Goal: Understand process/instructions

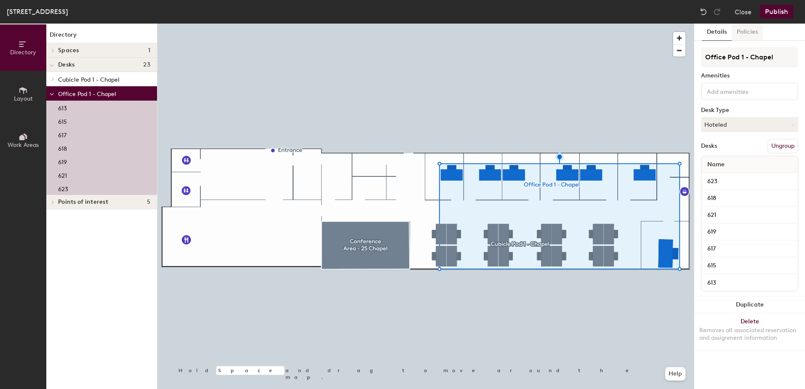
click at [747, 31] on button "Policies" at bounding box center [747, 32] width 31 height 17
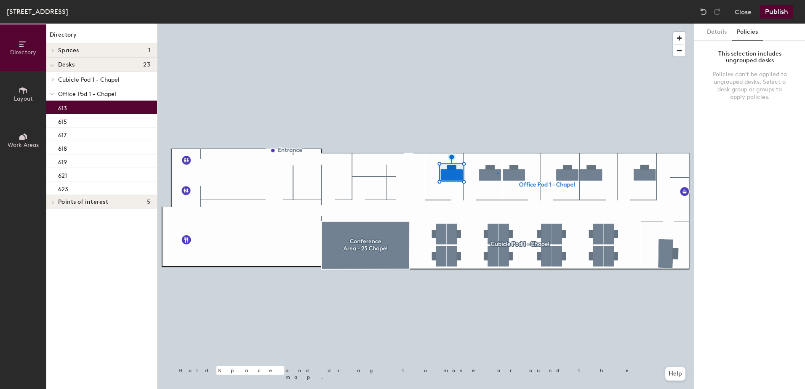
click at [497, 24] on div at bounding box center [425, 24] width 536 height 0
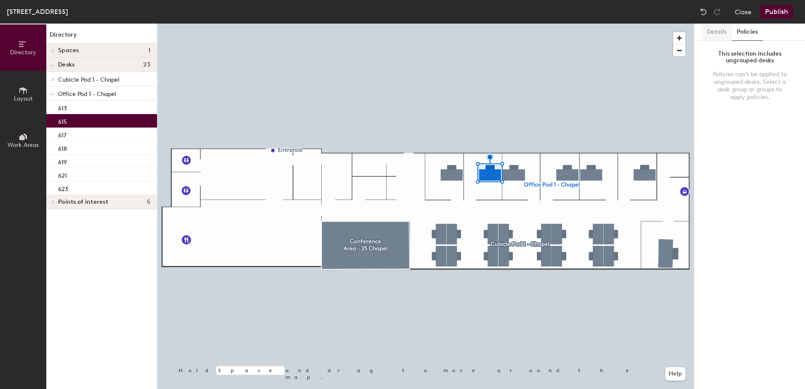
click at [718, 35] on button "Details" at bounding box center [717, 32] width 30 height 17
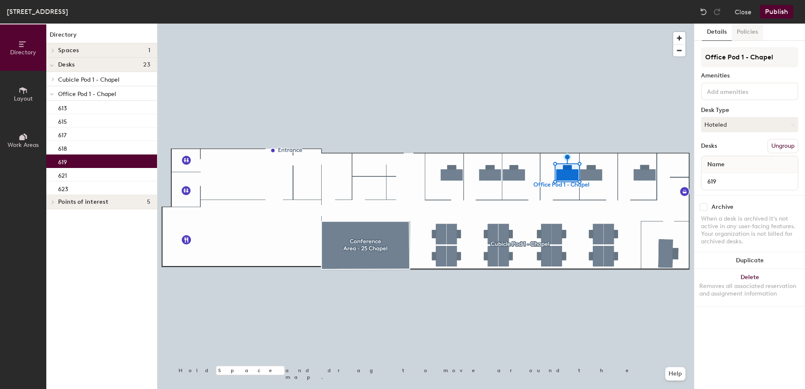
click at [740, 34] on button "Policies" at bounding box center [747, 32] width 31 height 17
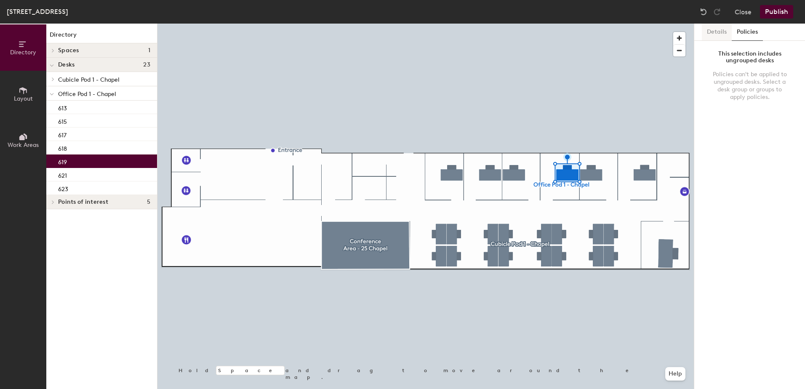
click at [712, 31] on button "Details" at bounding box center [717, 32] width 30 height 17
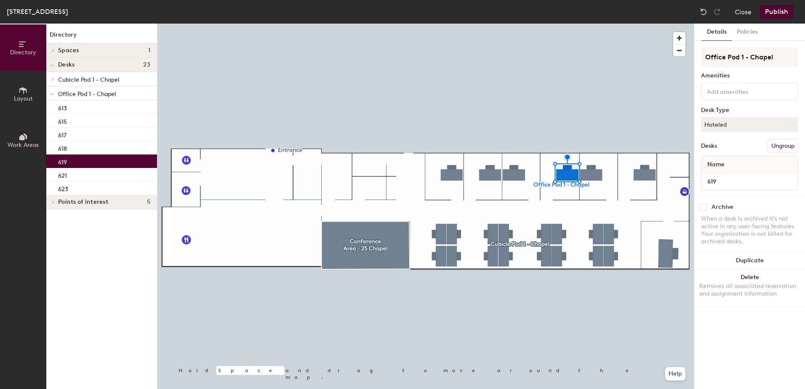
click at [95, 94] on span "Office Pod 1 - Chapel" at bounding box center [87, 94] width 58 height 7
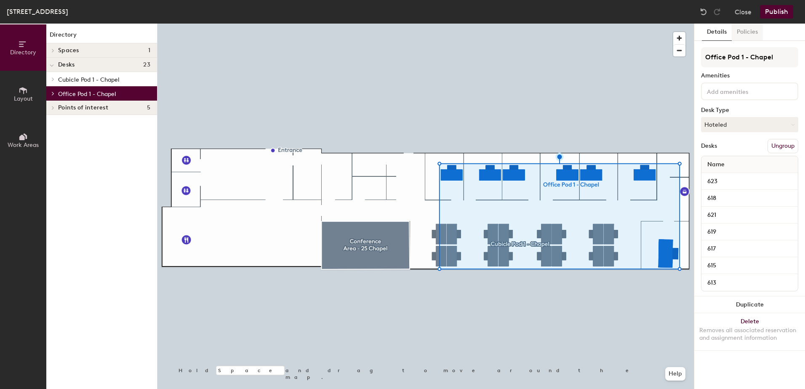
click at [756, 31] on button "Policies" at bounding box center [747, 32] width 31 height 17
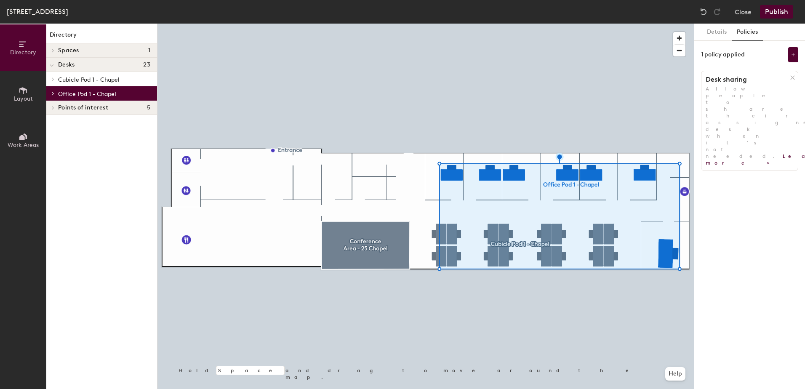
click at [89, 80] on span "Cubicle Pod 1 - Chapel" at bounding box center [88, 79] width 61 height 7
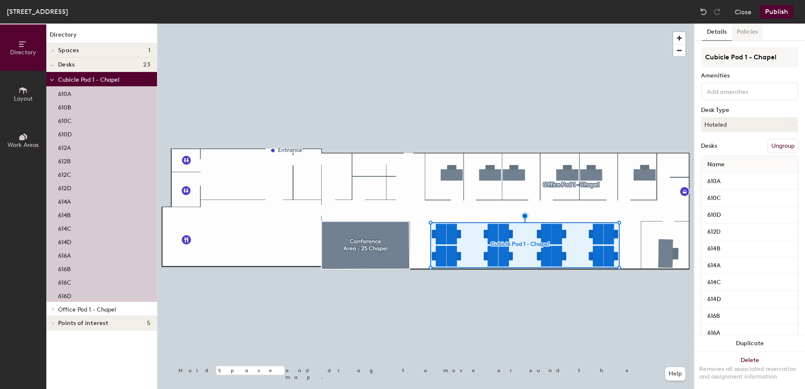
click at [743, 25] on button "Policies" at bounding box center [747, 32] width 31 height 17
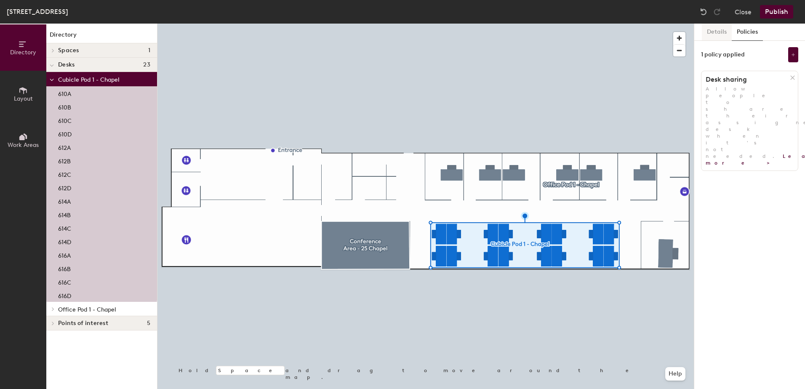
click at [711, 24] on button "Details" at bounding box center [717, 32] width 30 height 17
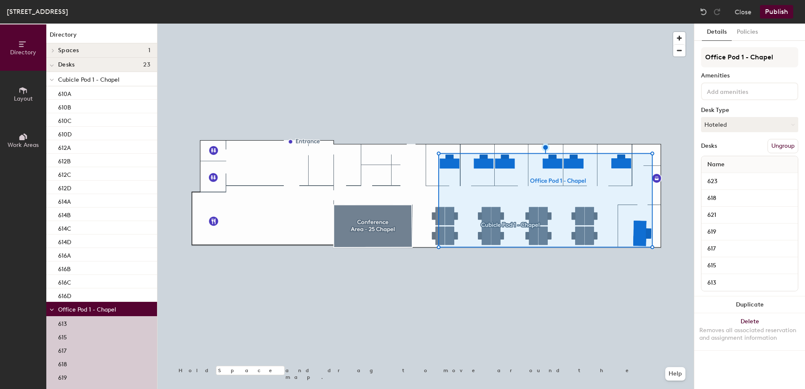
click at [83, 325] on div "613" at bounding box center [101, 322] width 111 height 13
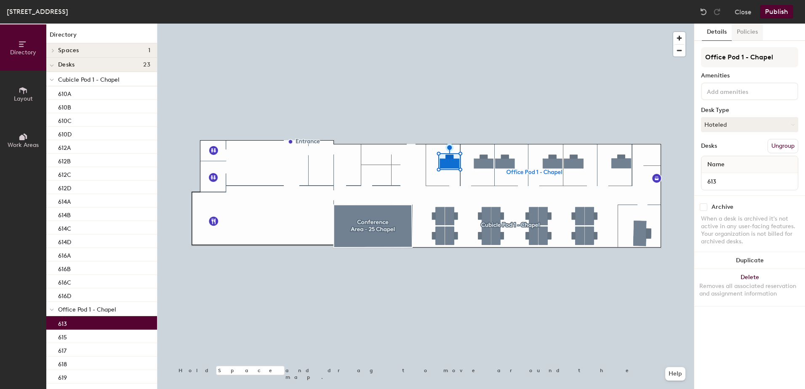
click at [739, 34] on button "Policies" at bounding box center [747, 32] width 31 height 17
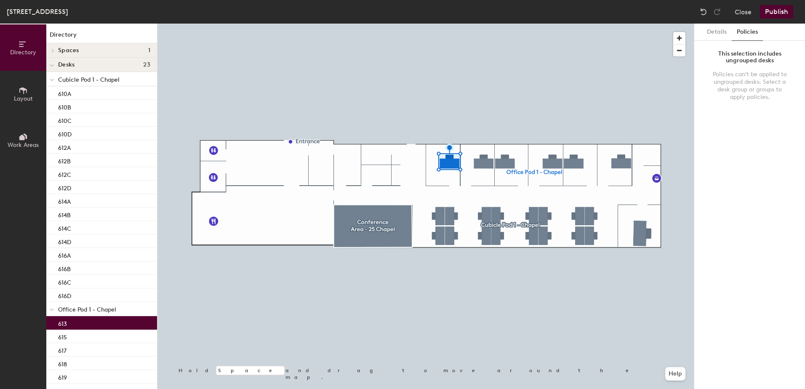
click at [487, 24] on div at bounding box center [425, 24] width 536 height 0
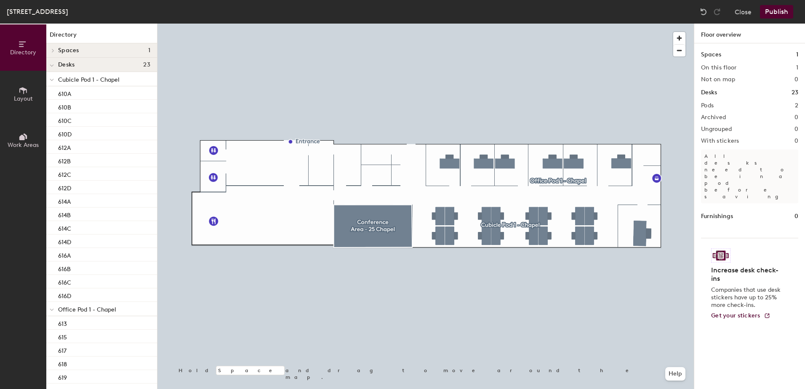
click at [86, 81] on span "Cubicle Pod 1 - Chapel" at bounding box center [88, 79] width 61 height 7
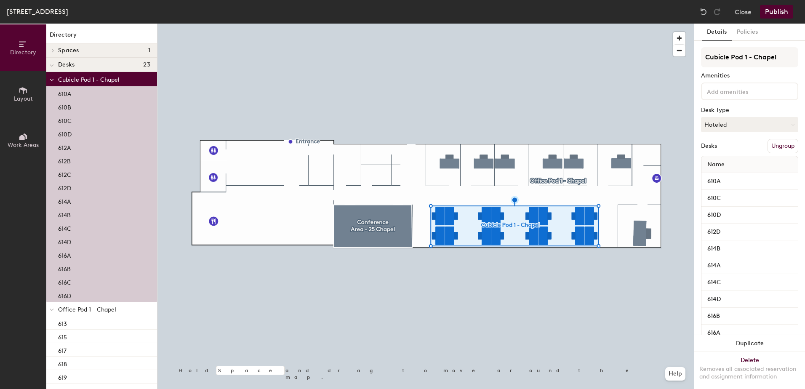
click at [93, 306] on p "Office Pod 1 - Chapel" at bounding box center [104, 309] width 92 height 11
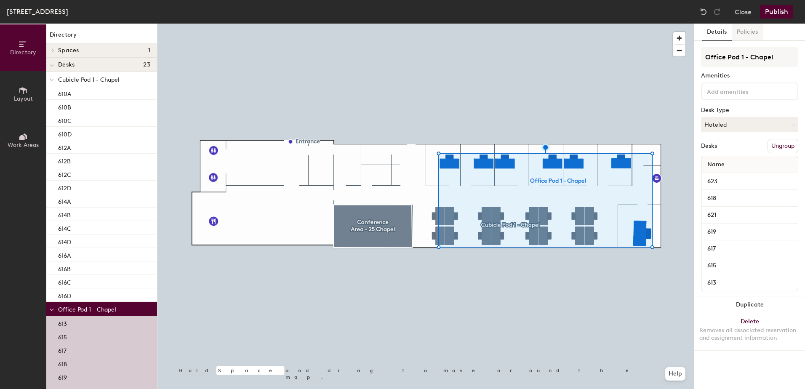
click at [747, 30] on button "Policies" at bounding box center [747, 32] width 31 height 17
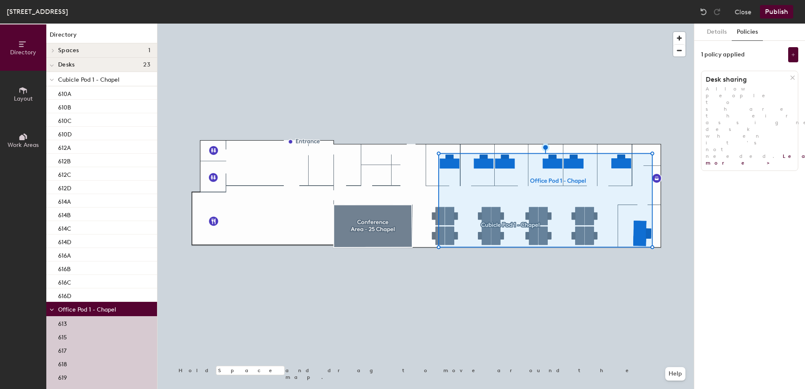
click at [728, 86] on span "Allow people to share their assigned desk when it's not needed. Learn more >" at bounding box center [774, 126] width 136 height 80
click at [792, 52] on button at bounding box center [793, 54] width 10 height 15
click at [767, 41] on div "Details Policies 1 policy applied Desk sharing Allow people to share their assi…" at bounding box center [749, 206] width 111 height 365
click at [544, 24] on div at bounding box center [425, 24] width 536 height 0
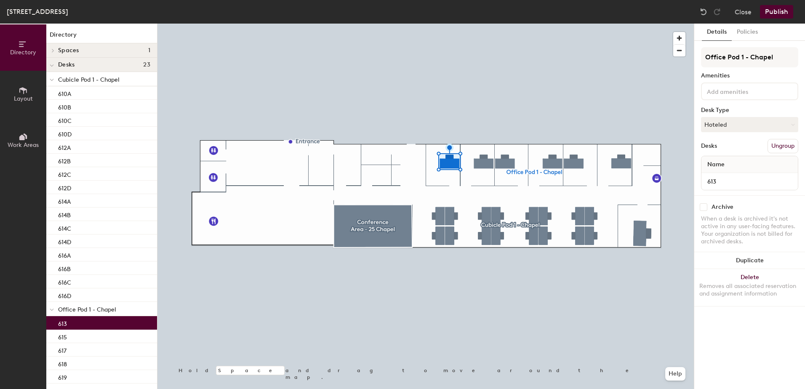
drag, startPoint x: 151, startPoint y: 104, endPoint x: 30, endPoint y: 93, distance: 121.7
click at [30, 93] on button "Layout" at bounding box center [23, 94] width 46 height 46
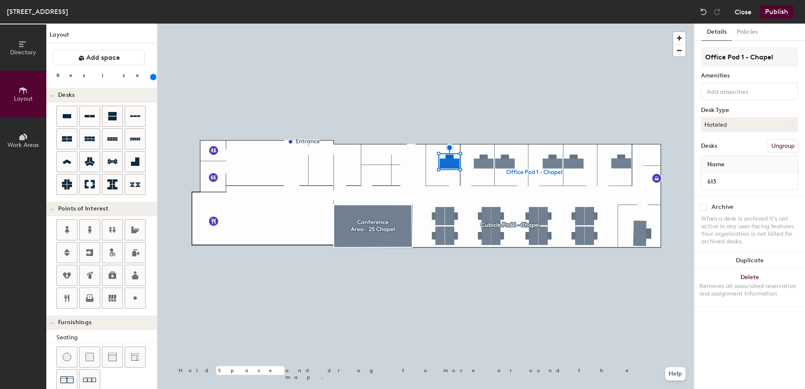
click at [745, 14] on button "Close" at bounding box center [743, 11] width 17 height 13
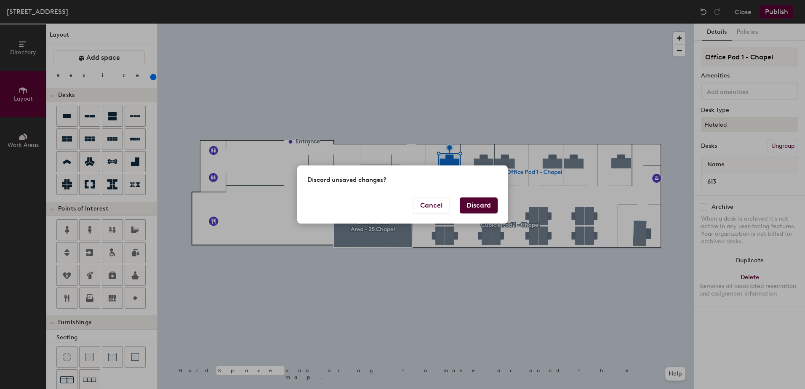
click at [473, 207] on button "Discard" at bounding box center [479, 205] width 38 height 16
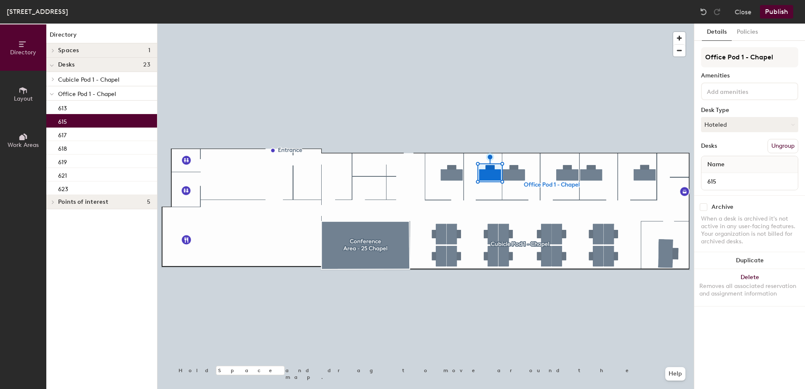
click at [26, 92] on icon at bounding box center [23, 90] width 8 height 7
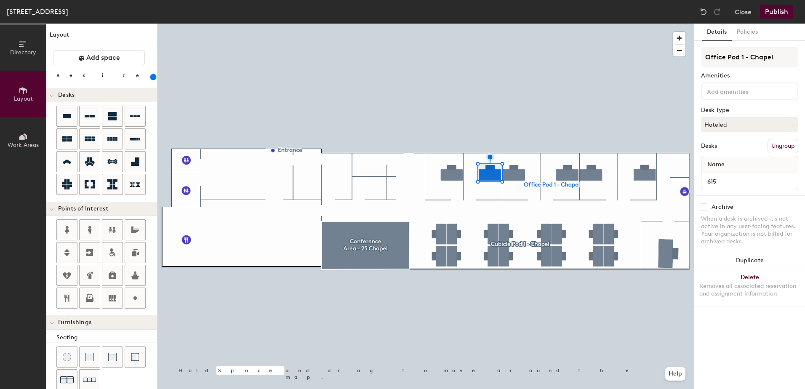
click at [26, 138] on icon at bounding box center [25, 135] width 4 height 5
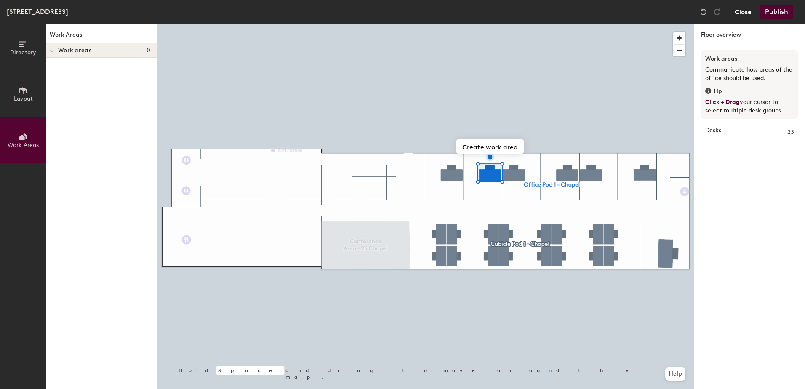
click at [739, 10] on button "Close" at bounding box center [743, 11] width 17 height 13
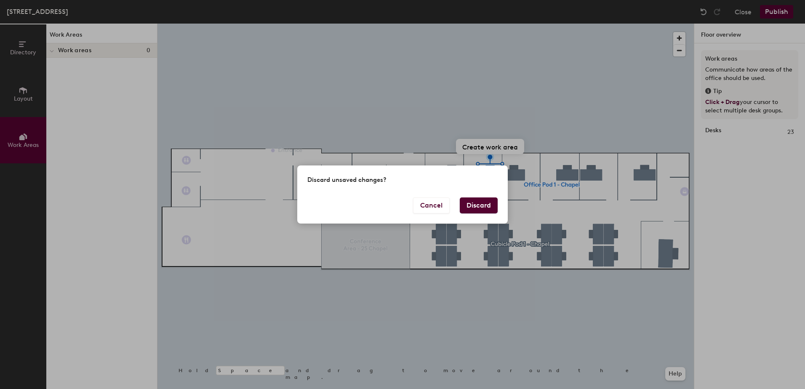
click at [482, 205] on button "Discard" at bounding box center [479, 205] width 38 height 16
